Goal: Contribute content: Contribute content

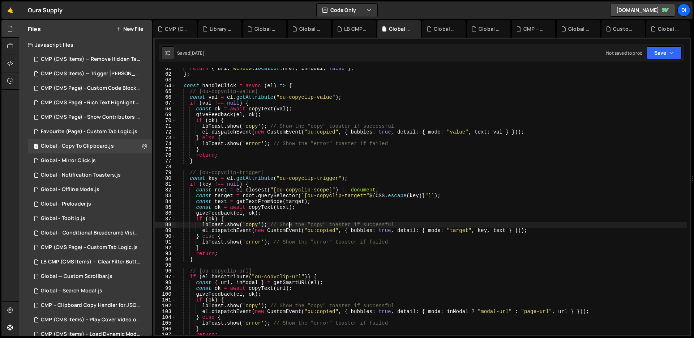
click at [133, 31] on button "New File" at bounding box center [129, 29] width 27 height 6
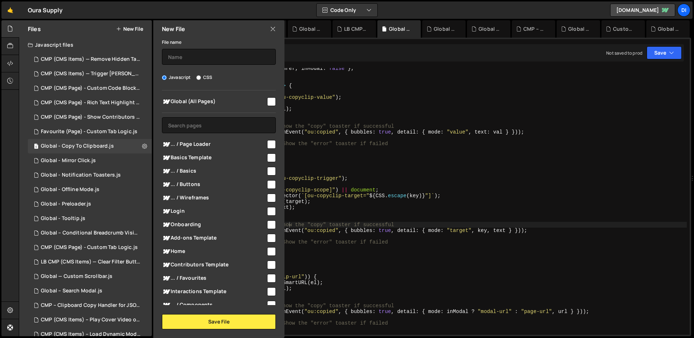
scroll to position [350, 0]
click at [231, 60] on input "text" at bounding box center [219, 57] width 114 height 16
type input "Sitewide - Text Shuffle"
click at [267, 101] on input "checkbox" at bounding box center [271, 101] width 9 height 9
checkbox input "true"
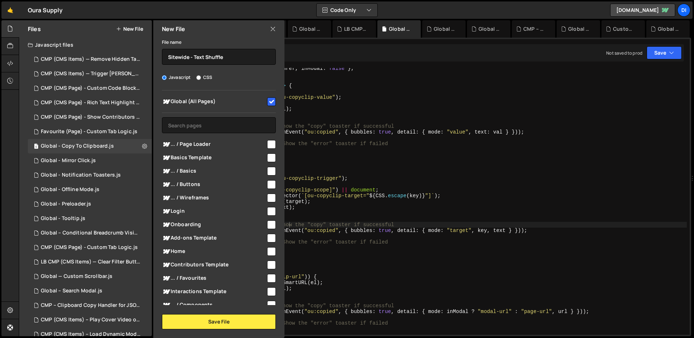
click at [269, 250] on input "checkbox" at bounding box center [271, 251] width 9 height 9
checkbox input "true"
click at [227, 318] on button "Save File" at bounding box center [219, 321] width 114 height 15
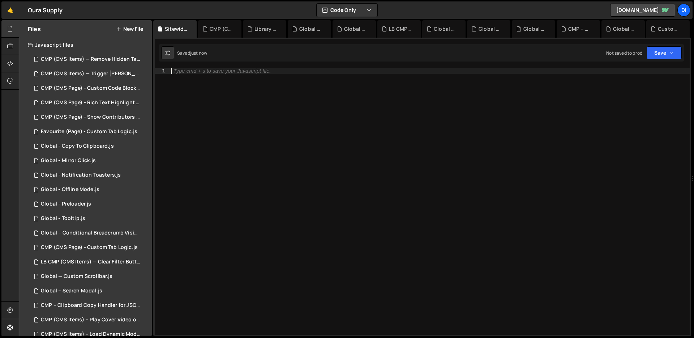
click at [325, 141] on div "Type cmd + s to save your Javascript file." at bounding box center [430, 207] width 520 height 278
paste textarea "})();"
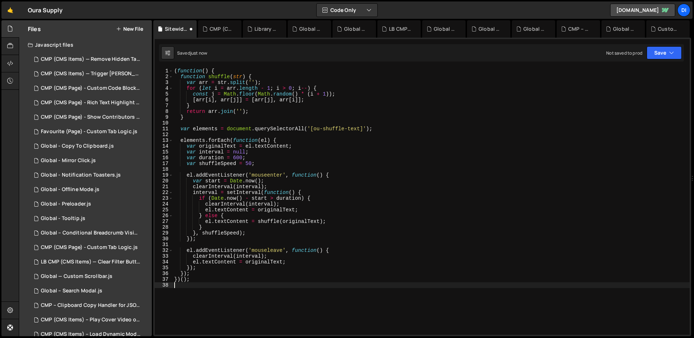
type textarea "})();"
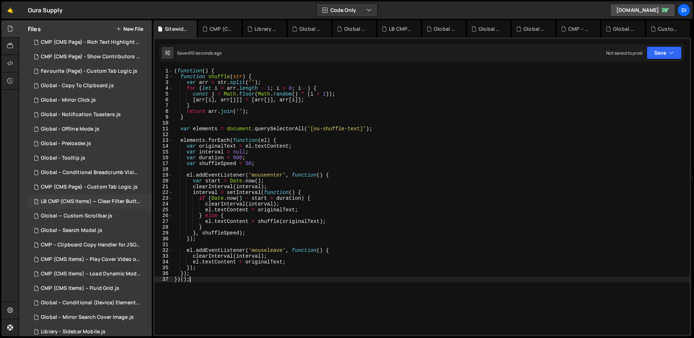
scroll to position [0, 0]
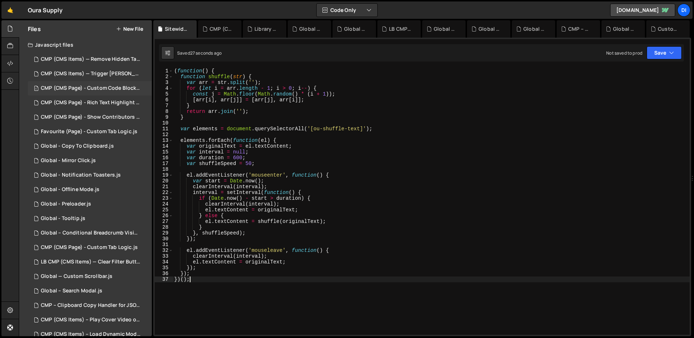
click at [112, 81] on div "1 CMP (CMS Page) - Custom Code Block Setup.js 0" at bounding box center [91, 88] width 127 height 14
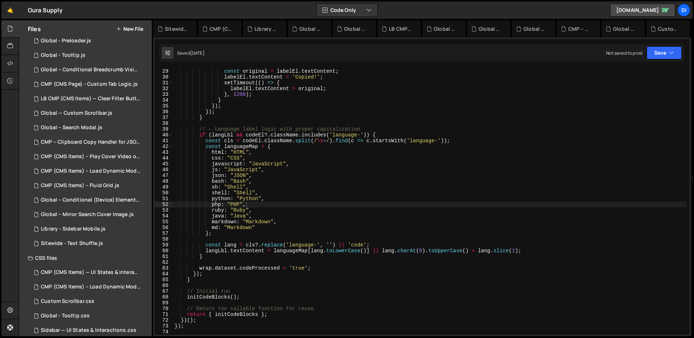
scroll to position [172, 0]
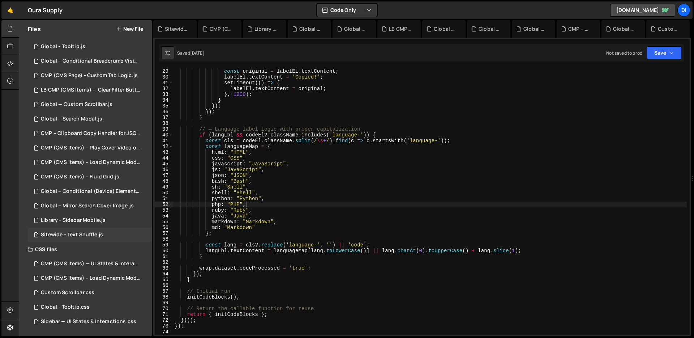
click at [106, 233] on div "2 Sitewide - Text Shuffle.js 0" at bounding box center [90, 235] width 124 height 14
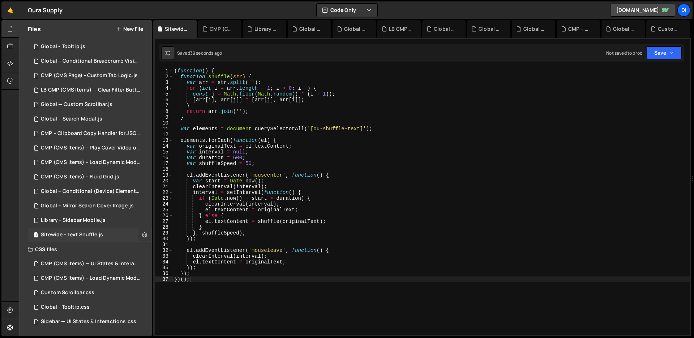
click at [138, 235] on button at bounding box center [144, 234] width 13 height 13
type input "Sitewide - Text Shuffle"
radio input "true"
checkbox input "true"
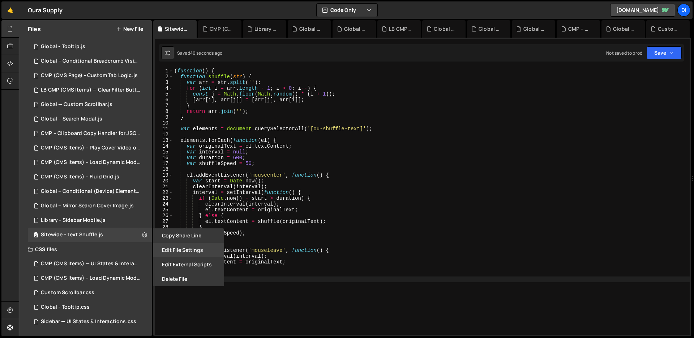
click at [176, 250] on button "Edit File Settings" at bounding box center [188, 250] width 71 height 14
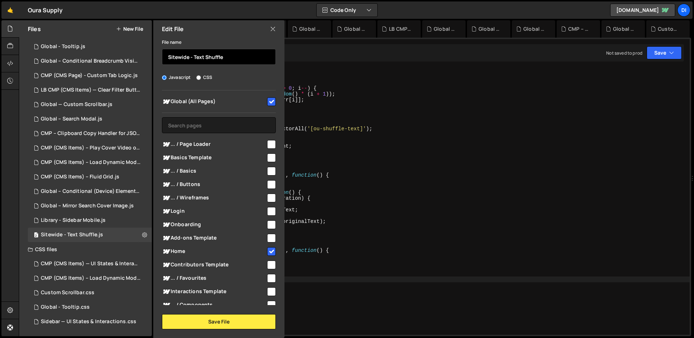
click at [180, 59] on input "Sitewide - Text Shuffle" at bounding box center [219, 57] width 114 height 16
type input "Global - Text Shuffle"
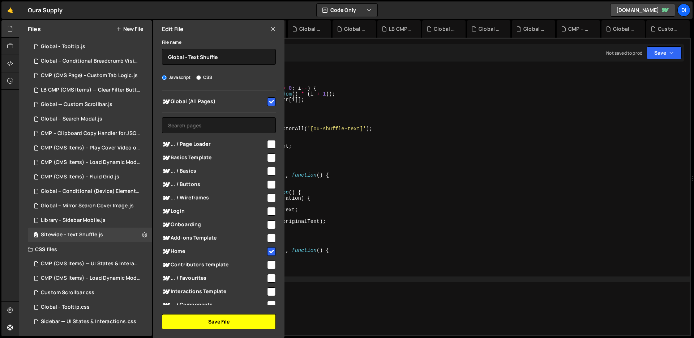
click at [228, 320] on button "Save File" at bounding box center [219, 321] width 114 height 15
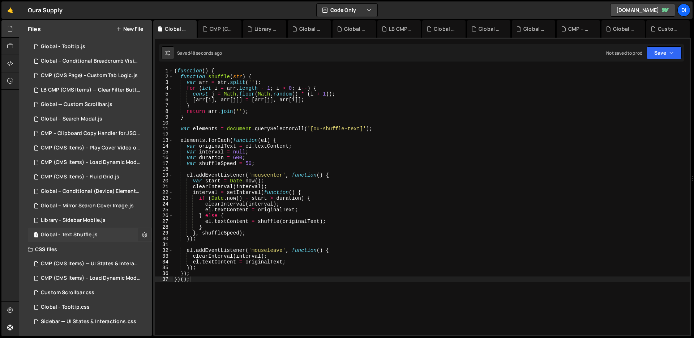
click at [138, 236] on button at bounding box center [144, 234] width 13 height 13
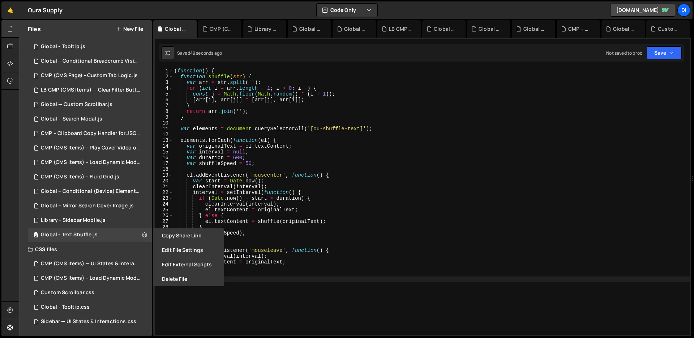
click at [211, 136] on div "( function ( ) { function shuffle ( str ) { var arr = str . split ( '' ) ; for …" at bounding box center [431, 207] width 517 height 278
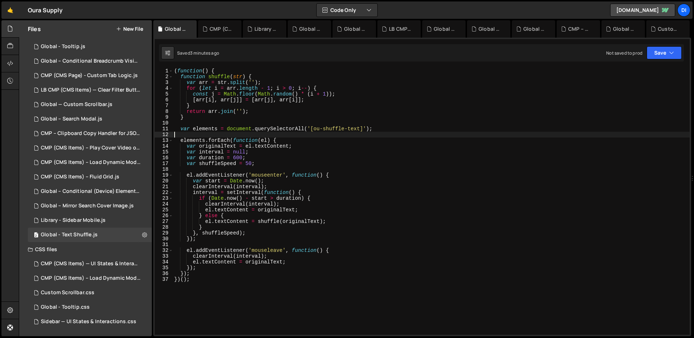
click at [256, 135] on div "( function ( ) { function shuffle ( str ) { var arr = str . split ( '' ) ; for …" at bounding box center [431, 207] width 517 height 278
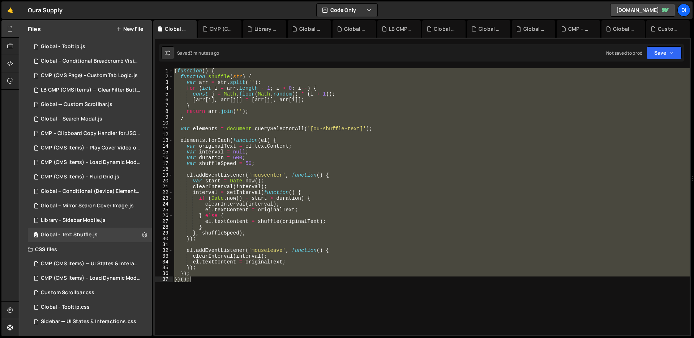
type textarea "}); })();"
paste textarea
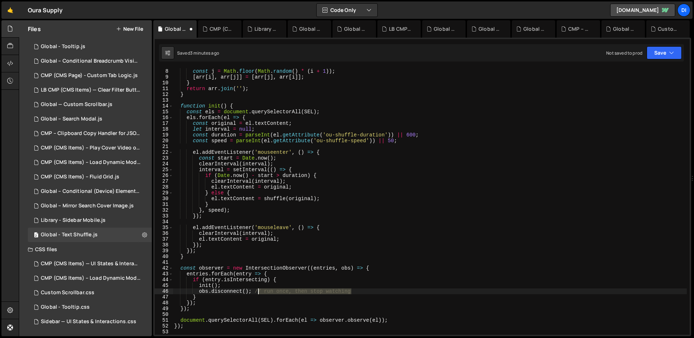
drag, startPoint x: 360, startPoint y: 290, endPoint x: 260, endPoint y: 290, distance: 100.6
click at [260, 290] on div "for ( let i = arr . length - 1 ; i > 0 ; i -- ) { const j = Math . floor ( Math…" at bounding box center [430, 202] width 514 height 278
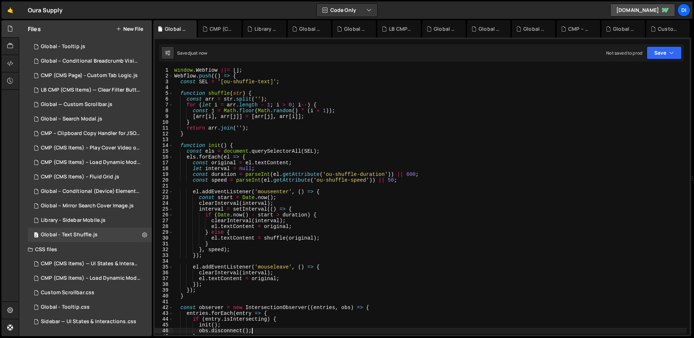
scroll to position [0, 0]
click at [280, 161] on div "window . Webflow ||= [ ] ; Webflow . push (( ) => { const SEL = '[ou-shuffle-te…" at bounding box center [430, 207] width 514 height 278
type textarea "const original = el.textContent;"
click at [124, 27] on button "New File" at bounding box center [129, 29] width 27 height 6
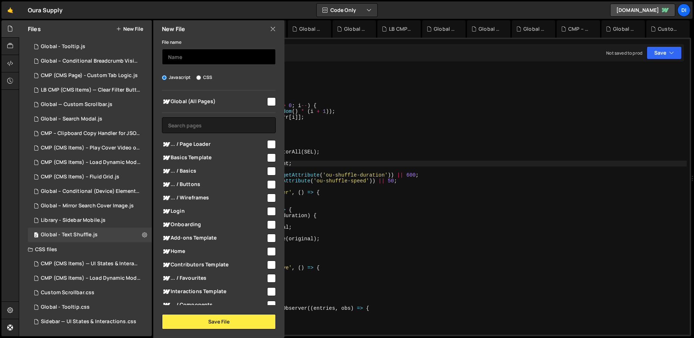
click at [182, 56] on input "text" at bounding box center [219, 57] width 114 height 16
paste input "Staggering"
type input "Global - Text Staggering"
click at [271, 224] on input "checkbox" at bounding box center [271, 224] width 9 height 9
checkbox input "true"
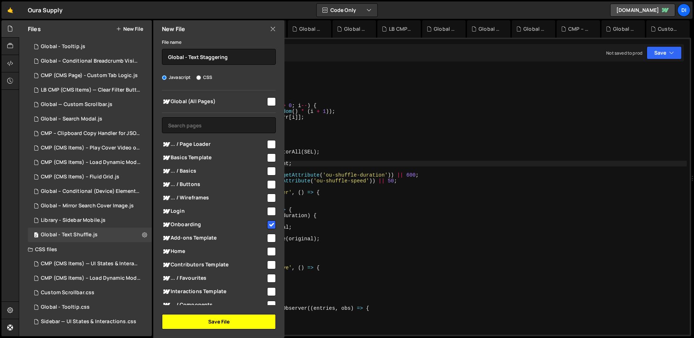
click at [221, 319] on button "Save File" at bounding box center [219, 321] width 114 height 15
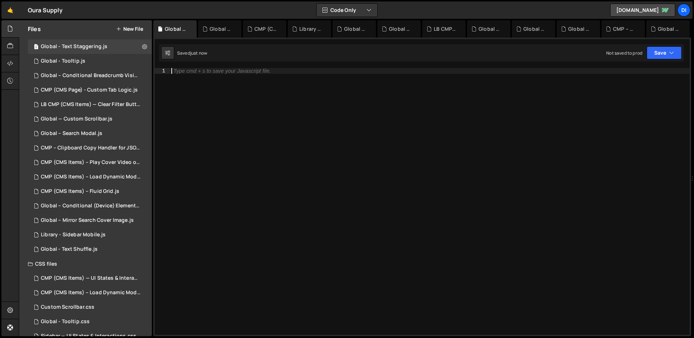
click at [271, 146] on div "Type cmd + s to save your Javascript file." at bounding box center [430, 207] width 520 height 278
paste textarea "obs.disconnect(); // stop watching after first run"
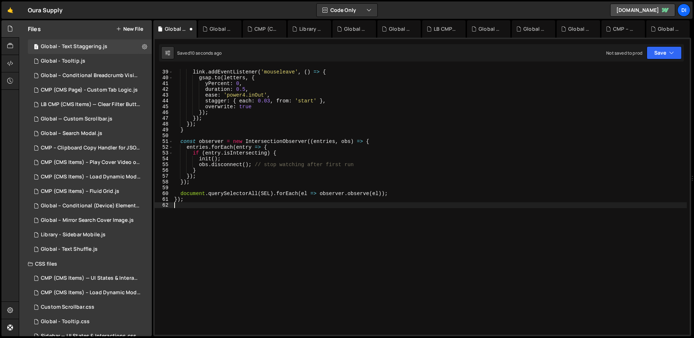
scroll to position [215, 0]
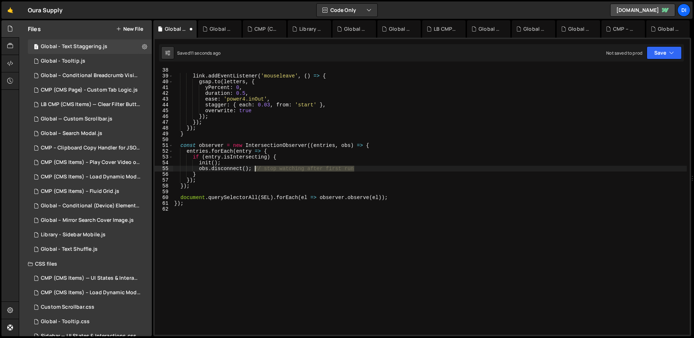
drag, startPoint x: 361, startPoint y: 168, endPoint x: 255, endPoint y: 166, distance: 105.3
click at [255, 166] on div "link . addEventListener ( 'mouseleave' , ( ) => { gsap . to ( letters , { yPerc…" at bounding box center [430, 206] width 514 height 278
click at [265, 151] on div "link . addEventListener ( 'mouseleave' , ( ) => { gsap . to ( letters , { yPerc…" at bounding box center [430, 206] width 514 height 278
type textarea "entries.forEach(entry => {"
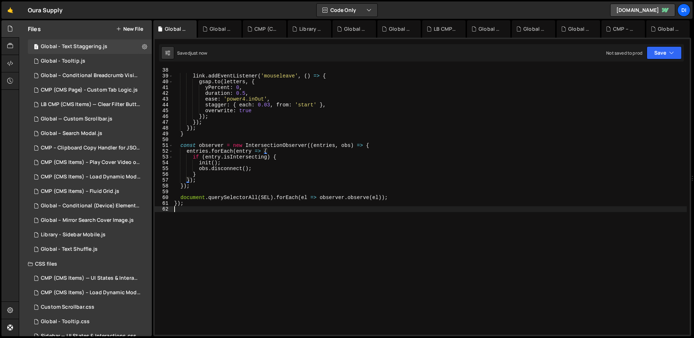
click at [185, 240] on div "link . addEventListener ( 'mouseleave' , ( ) => { gsap . to ( letters , { yPerc…" at bounding box center [430, 206] width 514 height 278
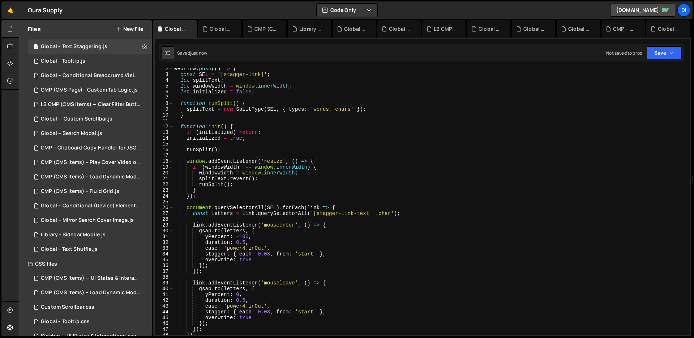
scroll to position [0, 0]
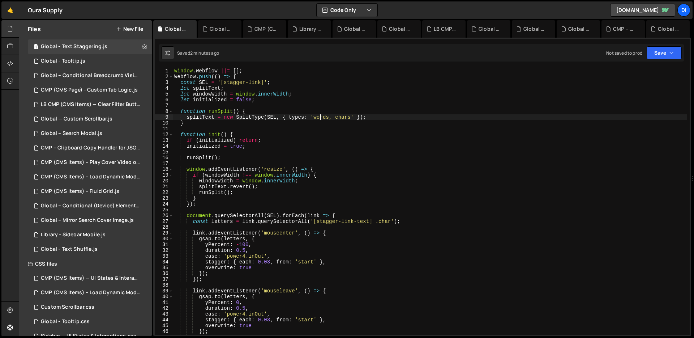
click at [321, 119] on div "window . Webflow ||= [ ] ; Webflow . push (( ) => { const SEL = '[stagger-link]…" at bounding box center [430, 207] width 514 height 278
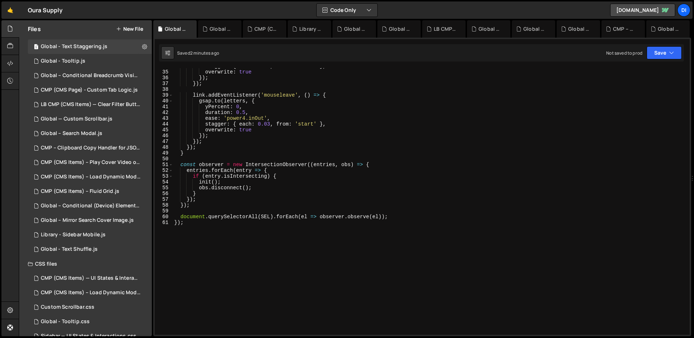
scroll to position [196, 0]
click at [280, 130] on div "stagger : { each : 0.03 , from : 'start' } , overwrite : true }) ; }) ; link . …" at bounding box center [430, 202] width 514 height 278
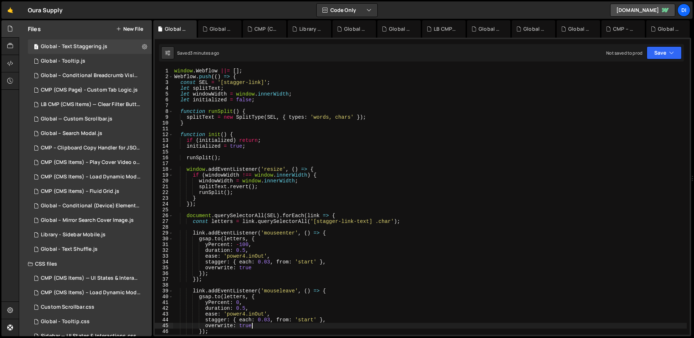
scroll to position [0, 0]
click at [369, 110] on div "window . Webflow ||= [ ] ; Webflow . push (( ) => { const SEL = '[stagger-link]…" at bounding box center [430, 207] width 514 height 278
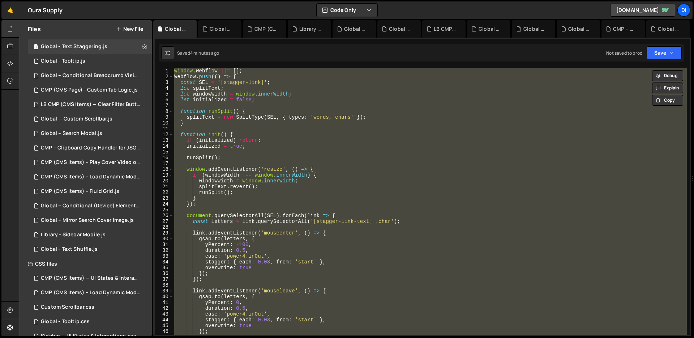
click at [299, 146] on div "window . Webflow ||= [ ] ; Webflow . push (( ) => { const SEL = '[stagger-link]…" at bounding box center [430, 201] width 514 height 267
type textarea "initialized = true;"
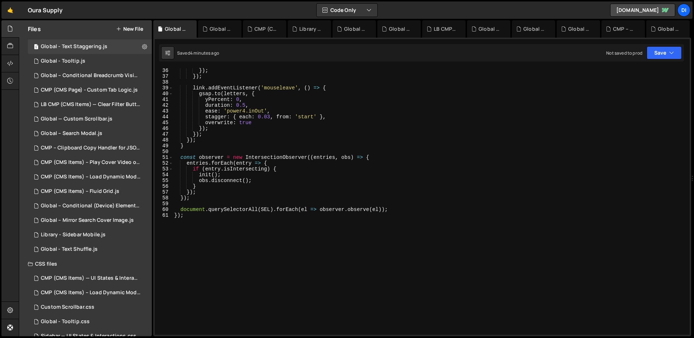
scroll to position [203, 0]
click at [312, 152] on div "}) ; }) ; link . addEventListener ( 'mouseleave' , ( ) => { gsap . to ( letters…" at bounding box center [430, 206] width 514 height 278
type textarea "document.querySelectorAll(SEL).forEach(el => observer.observe(el)); });"
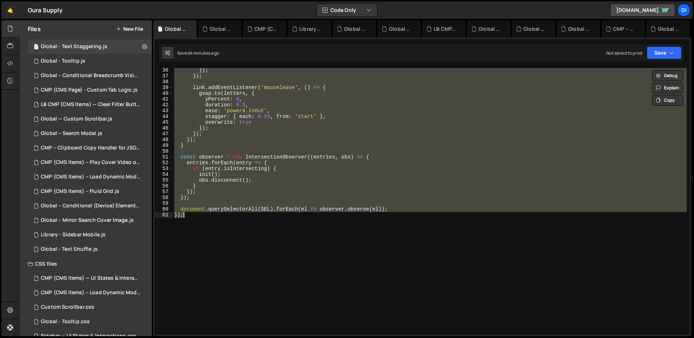
paste textarea
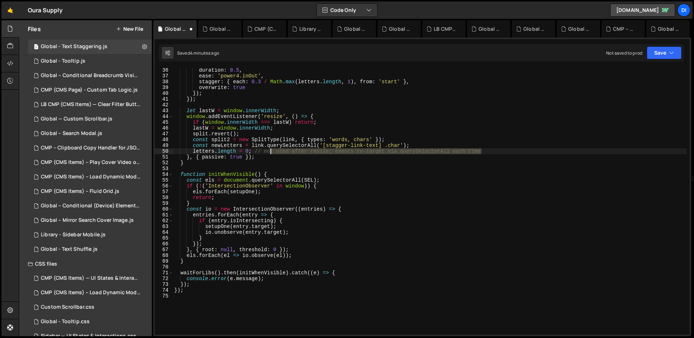
drag, startPoint x: 488, startPoint y: 151, endPoint x: 267, endPoint y: 151, distance: 221.7
click at [267, 151] on div "duration : 0.5 , ease : 'power4.inOut' , stagger : { each : 0.3 / Math . max ( …" at bounding box center [430, 206] width 514 height 278
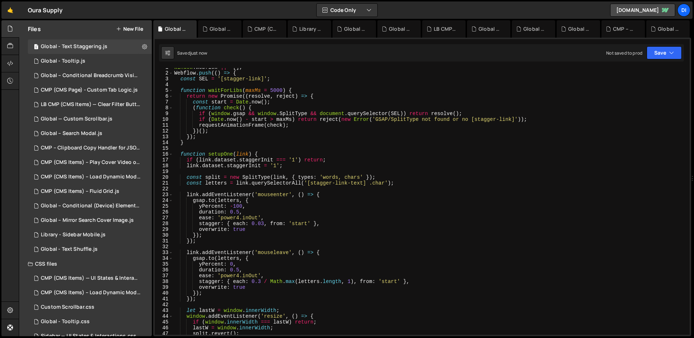
scroll to position [4, 0]
click at [288, 157] on div "window . Webflow ||= [ ] ; Webflow . push (( ) => { const SEL = '[stagger-link]…" at bounding box center [430, 203] width 514 height 278
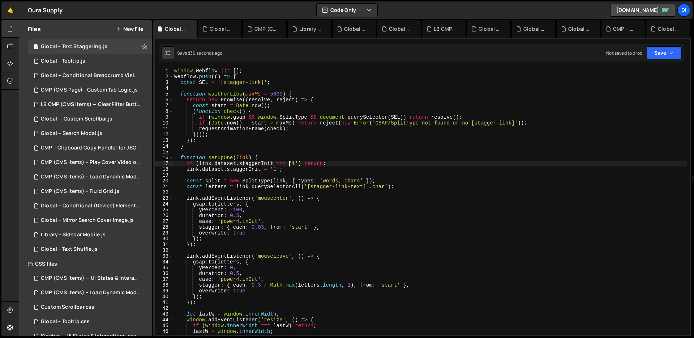
scroll to position [0, 0]
click at [328, 138] on div "window . Webflow ||= [ ] ; Webflow . push (( ) => { const SEL = '[stagger-link]…" at bounding box center [430, 207] width 514 height 278
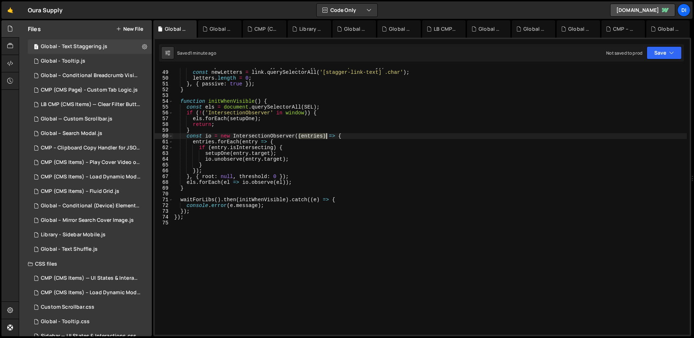
click at [328, 138] on div "const split2 = new SplitType ( link , { types : 'words, chars' }) ; const newLe…" at bounding box center [430, 203] width 514 height 278
type textarea "});"
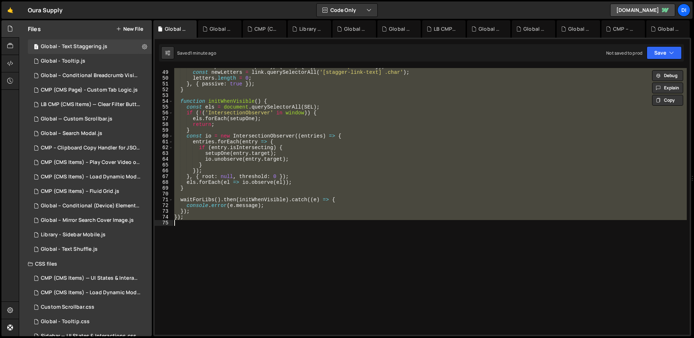
paste textarea
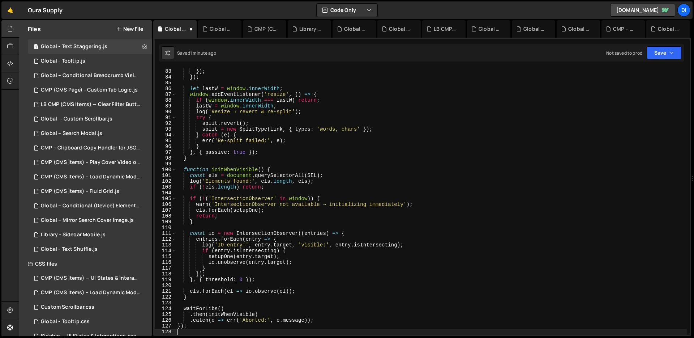
scroll to position [474, 0]
click at [304, 157] on div "overwrite : true }) ; }) ; let lastW = window . innerWidth ; window . addEventL…" at bounding box center [431, 202] width 511 height 278
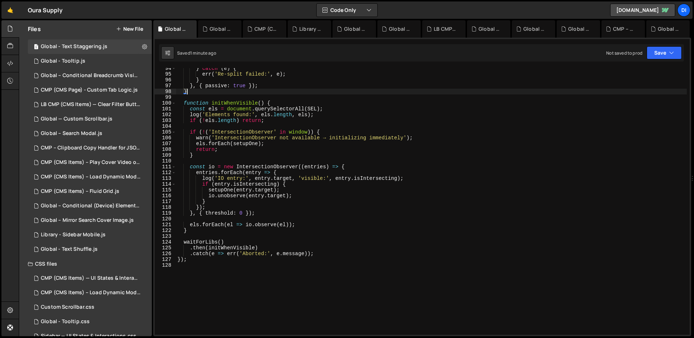
scroll to position [541, 0]
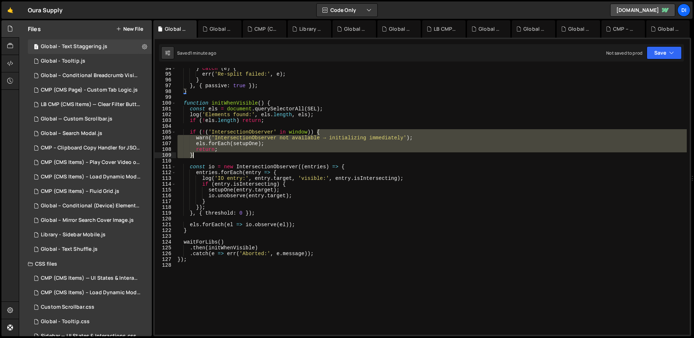
click at [304, 157] on div "} catch ( e ) { err ( 'Re-split failed:' , e ) ; } } , { passive : true }) ; } …" at bounding box center [431, 204] width 511 height 278
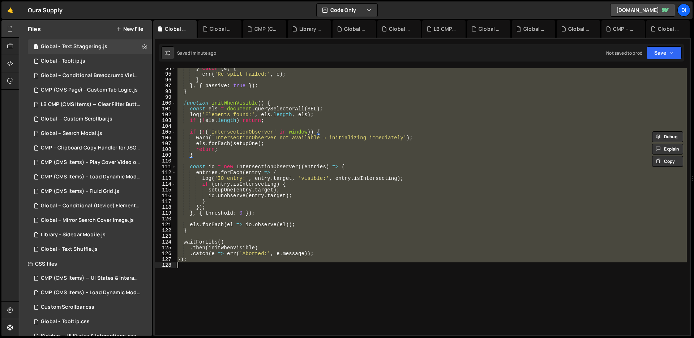
type textarea "});"
paste textarea
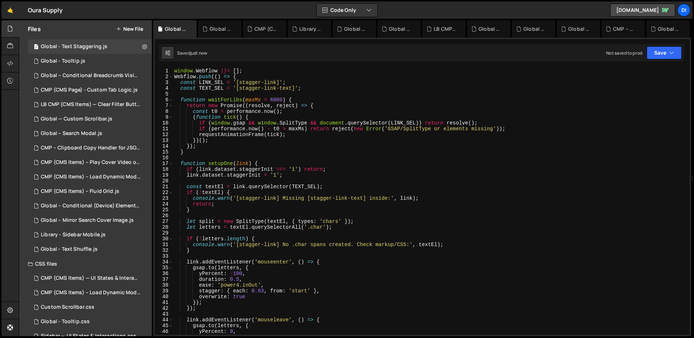
scroll to position [0, 0]
click at [300, 124] on div "window . Webflow ||= [ ] ; Webflow . push (( ) => { const LINK_SEL = '[stagger-…" at bounding box center [430, 207] width 514 height 278
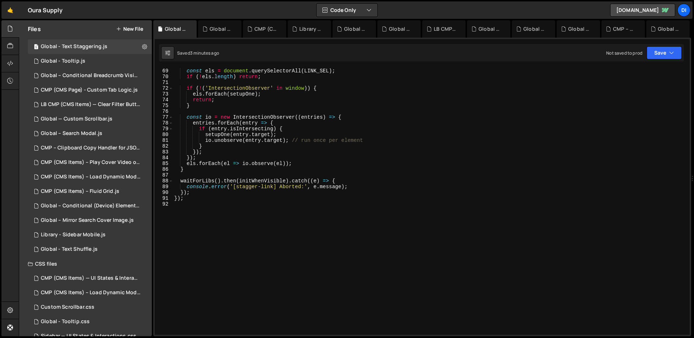
scroll to position [396, 0]
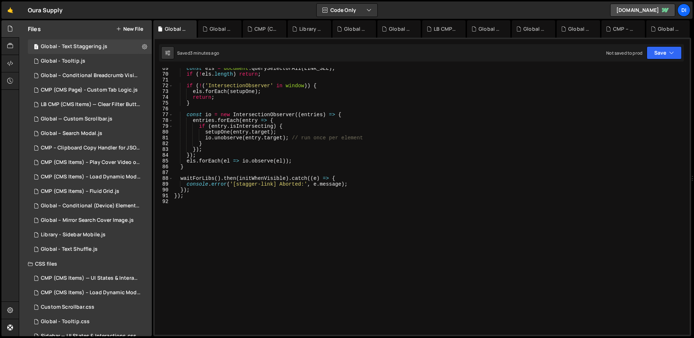
click at [300, 124] on div "const els = document . querySelectorAll ( LINK_SEL ) ; if ( ! els . length ) re…" at bounding box center [430, 204] width 514 height 278
type textarea "});"
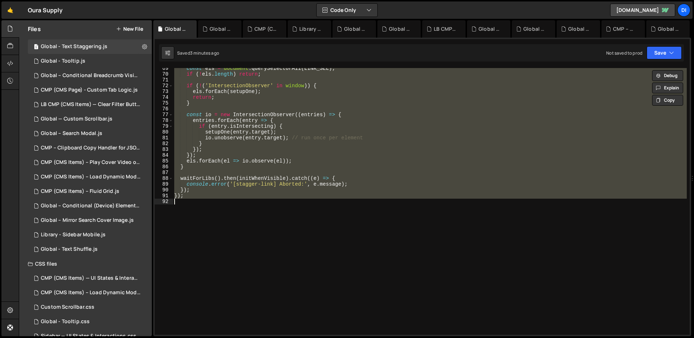
paste textarea
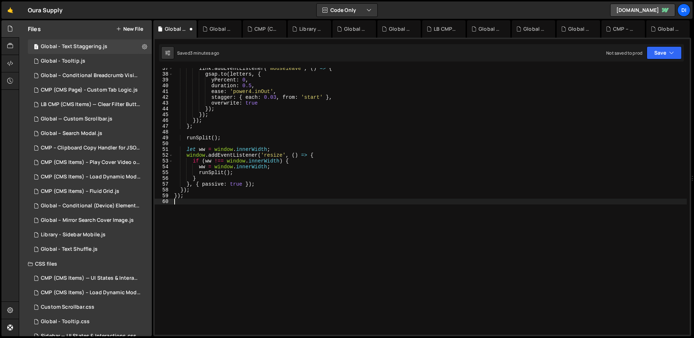
scroll to position [211, 0]
click at [311, 121] on div "link . addEventListener ( 'mouseleave' , ( ) => { gsap . to ( letters , { yPerc…" at bounding box center [430, 204] width 514 height 278
type textarea "});"
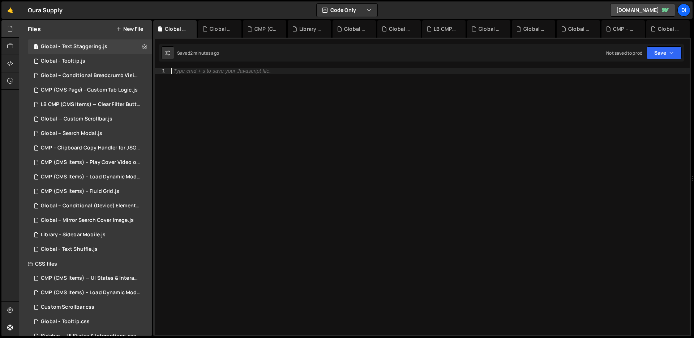
click at [299, 116] on div "Type cmd + s to save your Javascript file." at bounding box center [430, 207] width 520 height 278
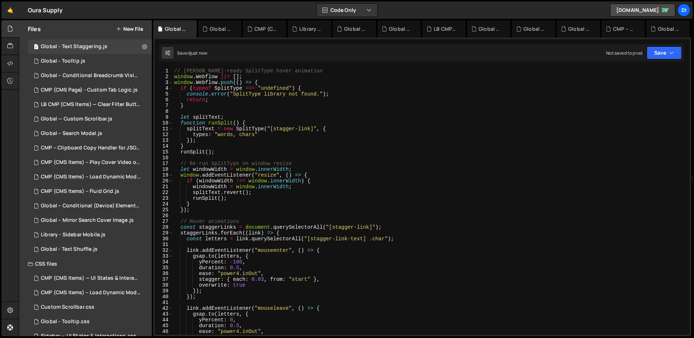
scroll to position [0, 0]
click at [145, 44] on button at bounding box center [144, 46] width 13 height 13
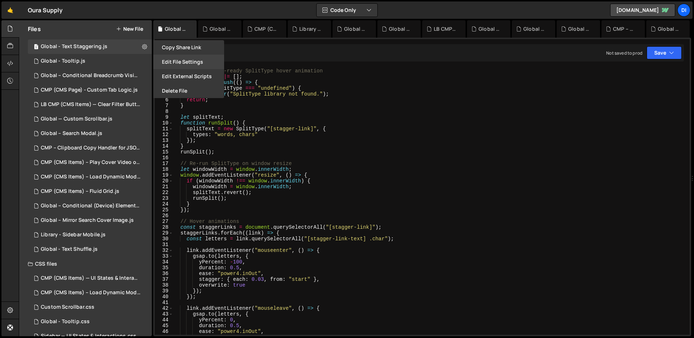
click at [198, 67] on button "Edit File Settings" at bounding box center [188, 62] width 71 height 14
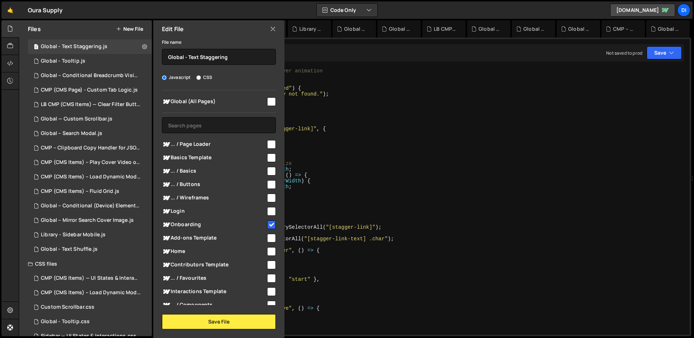
scroll to position [1, 0]
click at [267, 253] on input "checkbox" at bounding box center [271, 250] width 9 height 9
checkbox input "true"
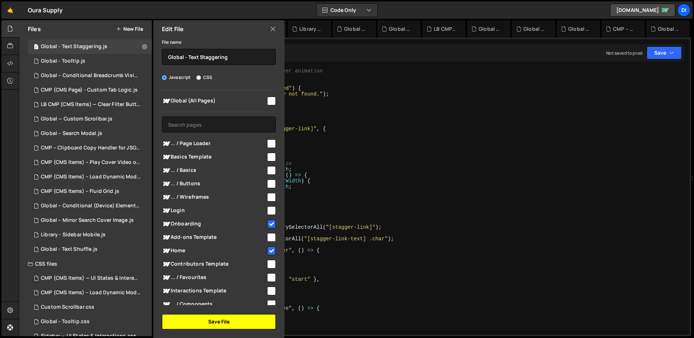
click at [228, 317] on button "Save File" at bounding box center [219, 321] width 114 height 15
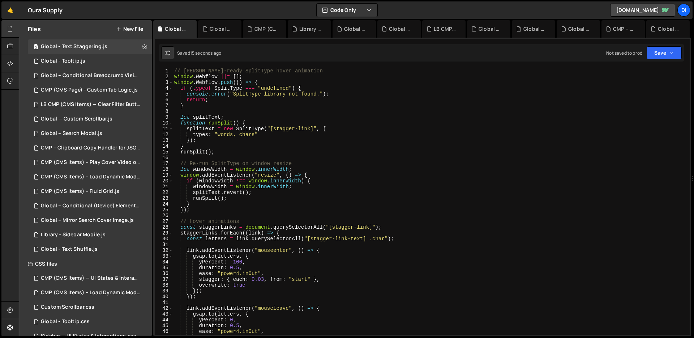
type textarea "splitText.revert();"
click at [290, 190] on div "// [PERSON_NAME]-ready SplitType hover animation window . Webflow ||= [ ] ; win…" at bounding box center [430, 207] width 514 height 278
